Goal: Navigation & Orientation: Find specific page/section

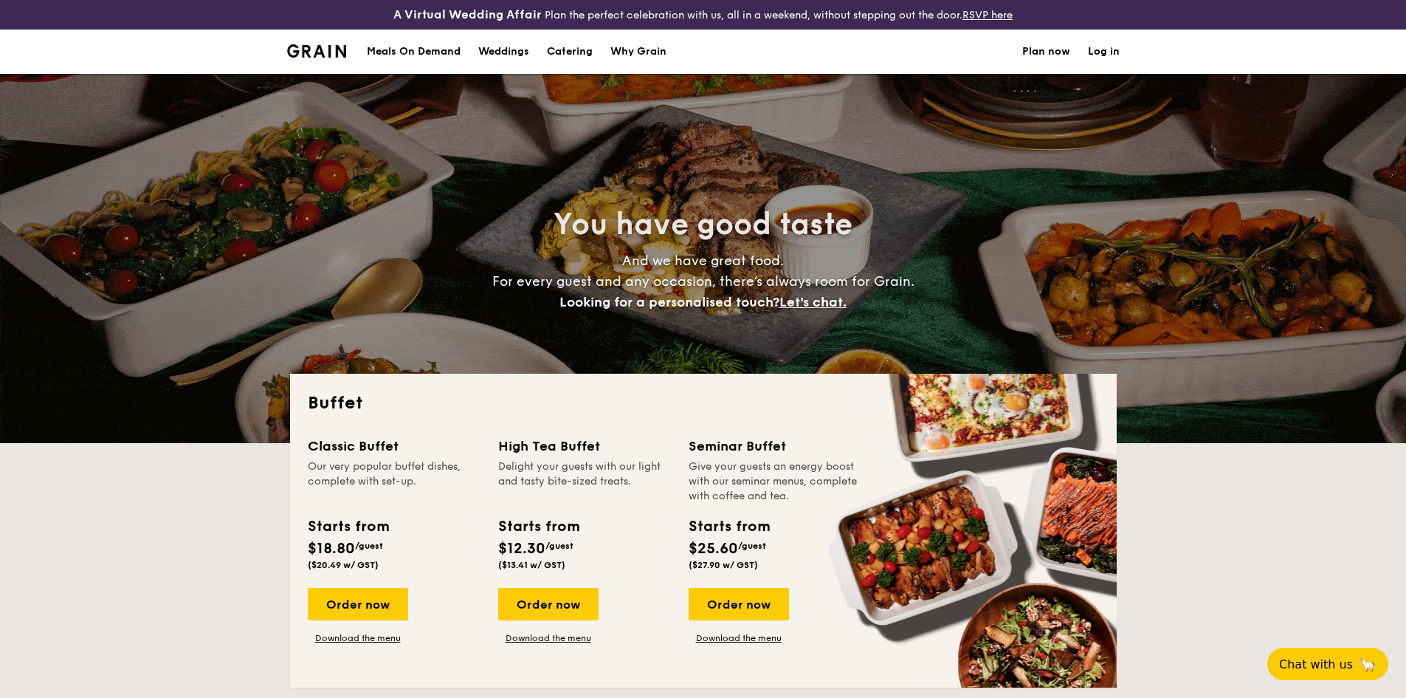
select select
click at [447, 53] on div "Meals On Demand" at bounding box center [414, 52] width 94 height 44
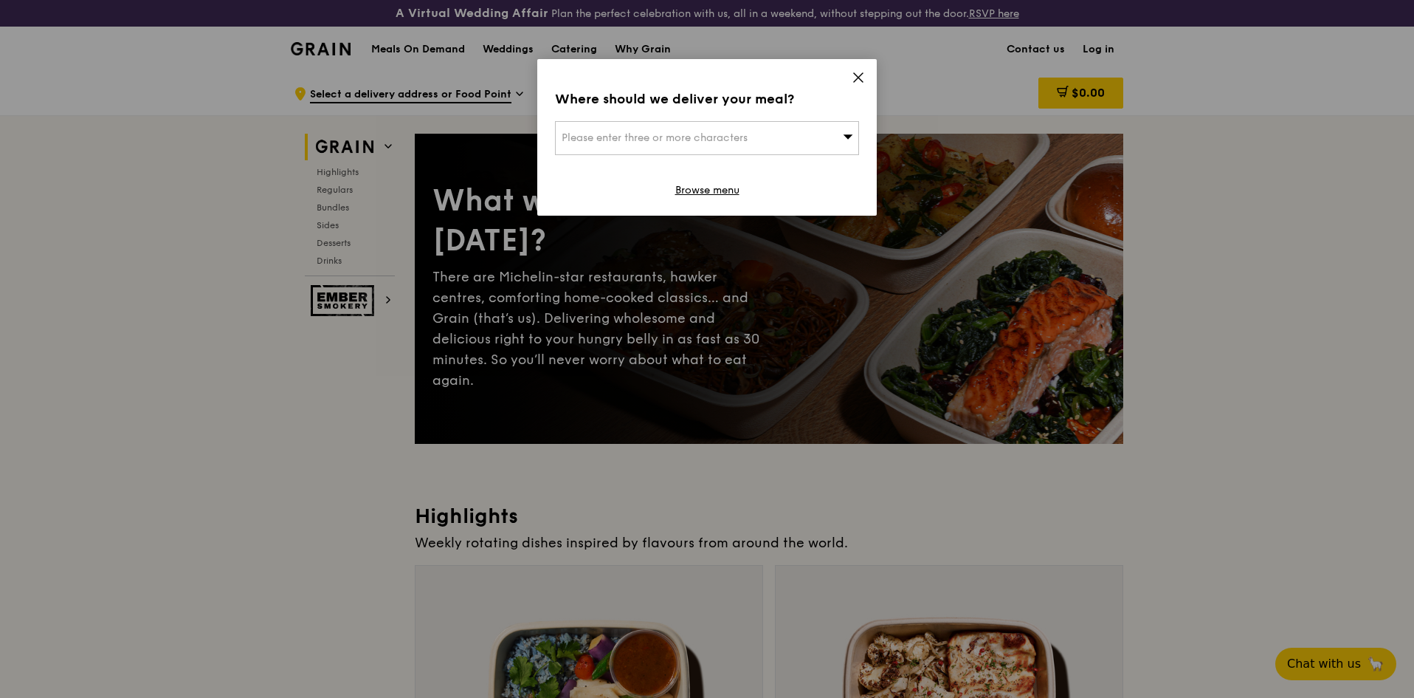
click at [743, 134] on span "Please enter three or more characters" at bounding box center [655, 137] width 186 height 13
click at [858, 77] on icon at bounding box center [858, 77] width 9 height 9
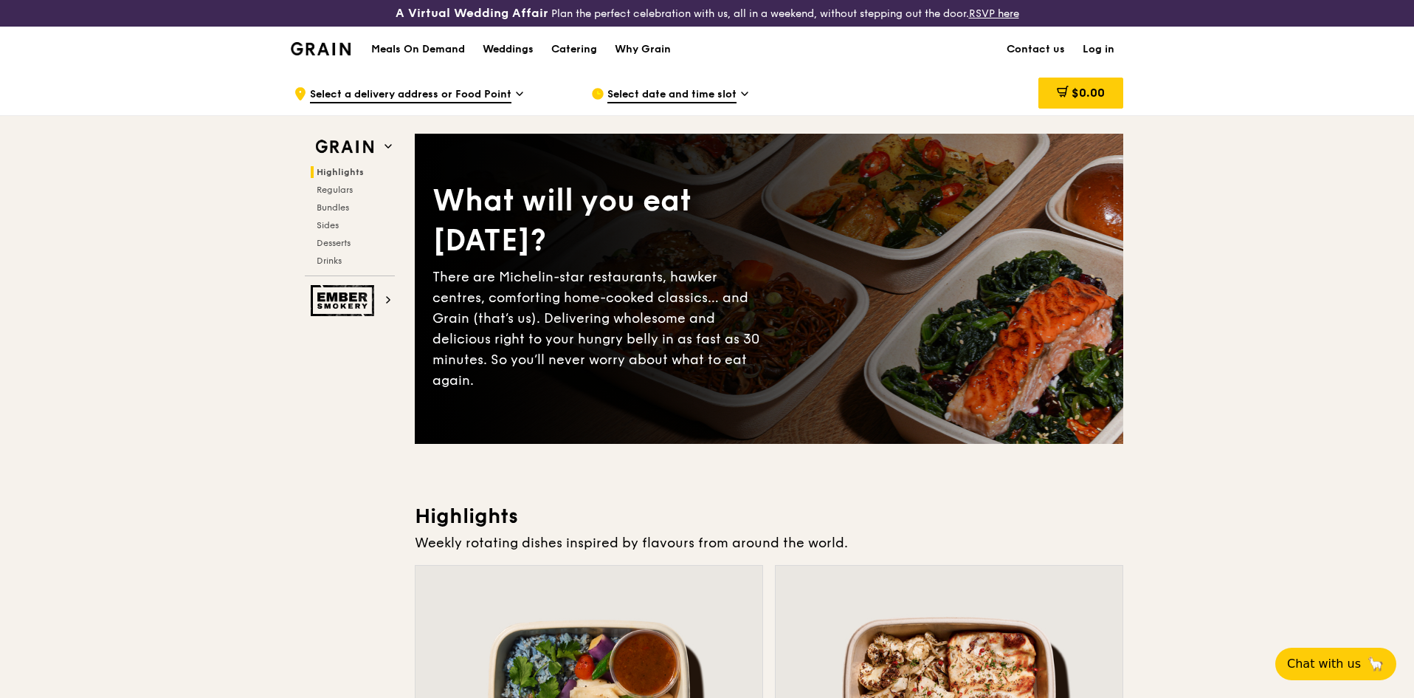
click at [523, 47] on div "Weddings" at bounding box center [508, 49] width 51 height 44
